Goal: Find specific page/section: Find specific page/section

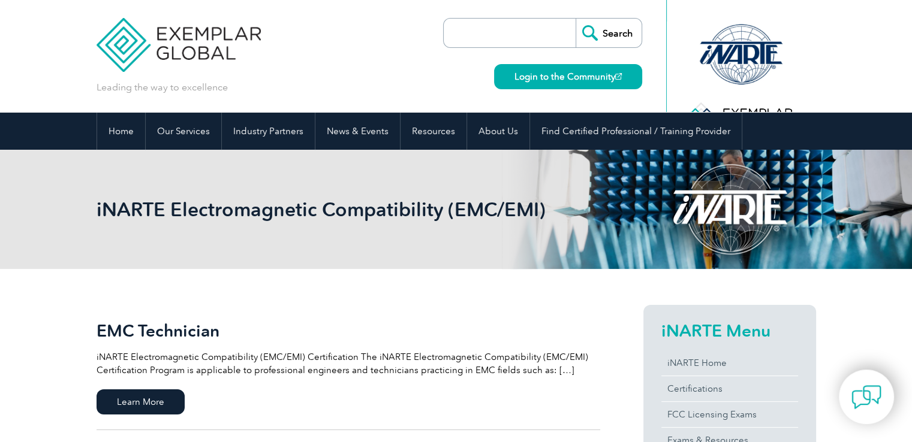
scroll to position [22, 0]
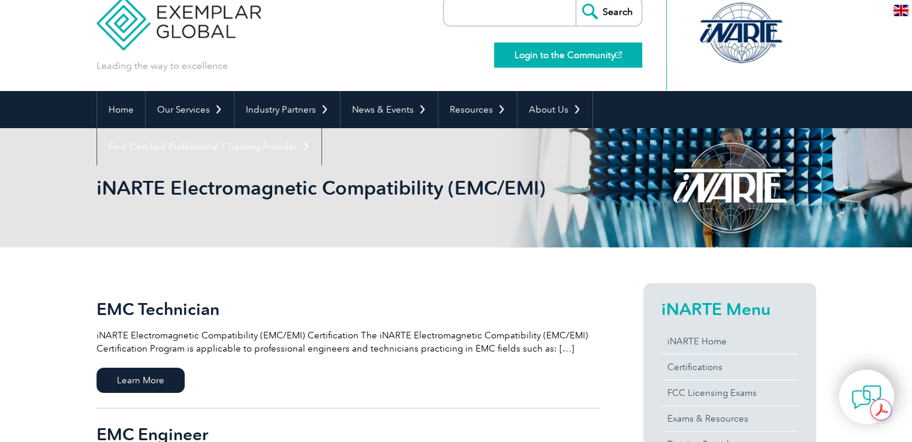
click at [554, 49] on link "Login to the Community" at bounding box center [568, 55] width 148 height 25
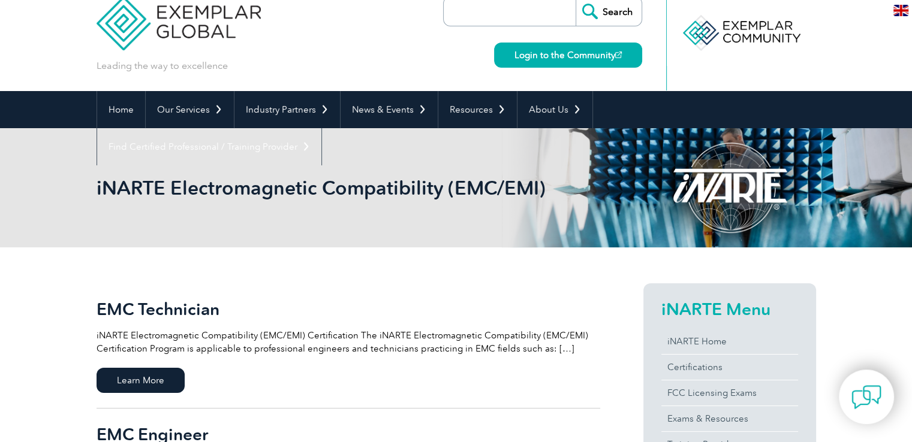
scroll to position [0, 0]
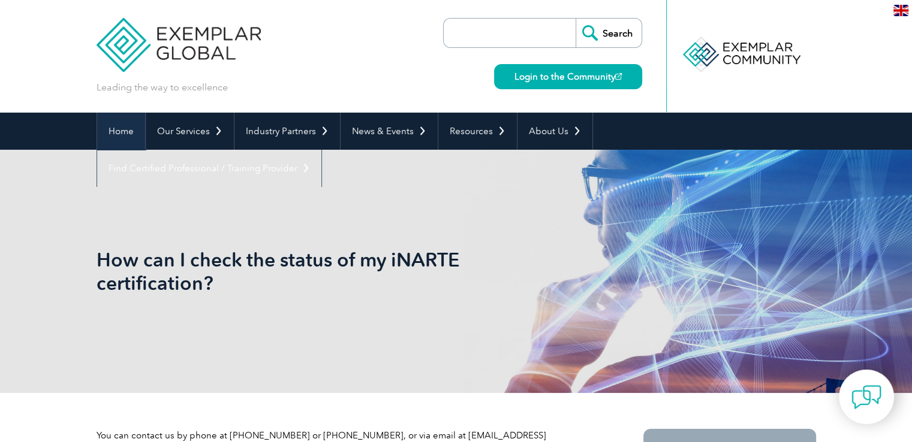
click at [115, 137] on link "Home" at bounding box center [121, 131] width 48 height 37
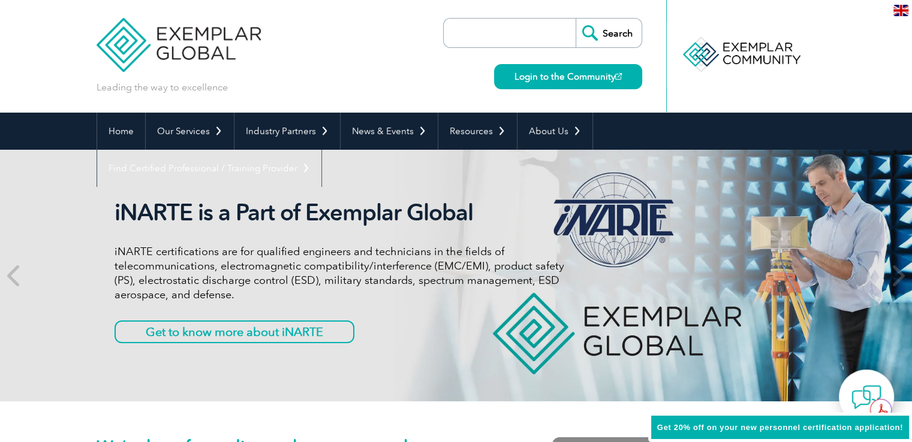
click at [512, 38] on input "search" at bounding box center [513, 33] width 126 height 29
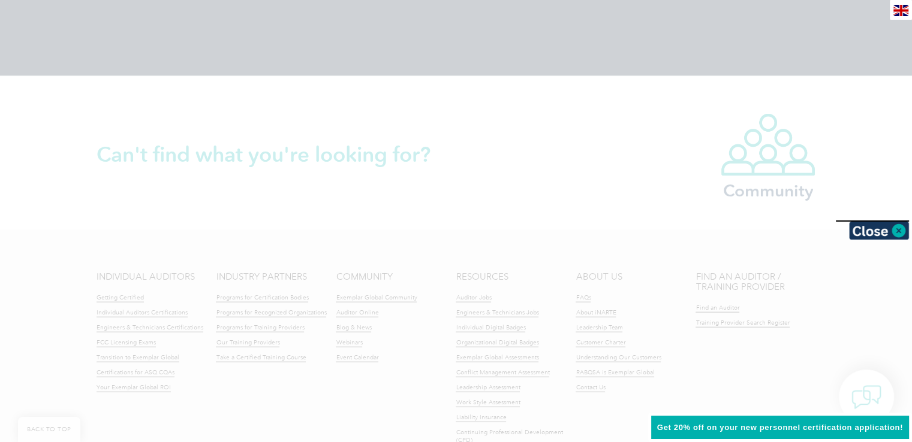
scroll to position [2793, 0]
